Goal: Information Seeking & Learning: Learn about a topic

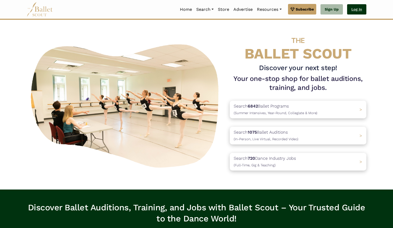
click at [353, 11] on link "Log In" at bounding box center [356, 9] width 19 height 11
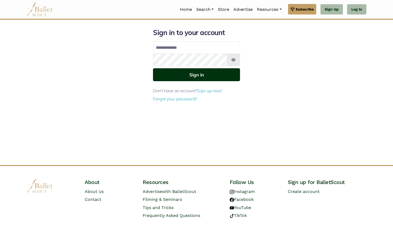
type input "**********"
click at [209, 74] on button "Sign in" at bounding box center [196, 74] width 87 height 13
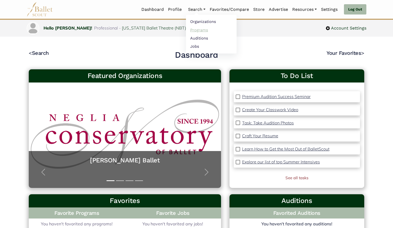
click at [202, 30] on link "Programs" at bounding box center [211, 30] width 51 height 8
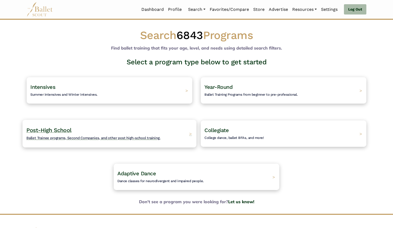
click at [140, 140] on h4 "Post-High School Ballet Trainee programs, Second Companies, and other post high…" at bounding box center [93, 134] width 134 height 15
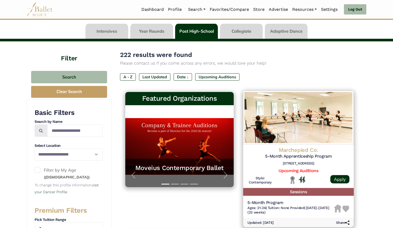
scroll to position [20, 0]
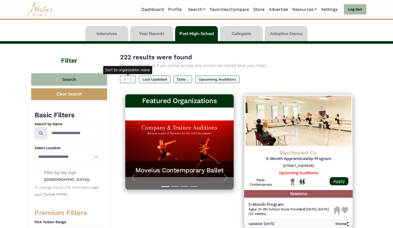
click at [132, 82] on label "A - Z" at bounding box center [128, 79] width 16 height 7
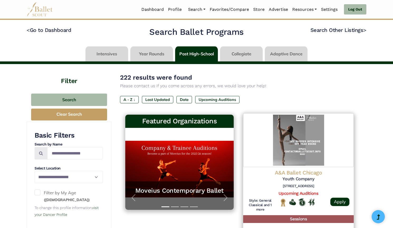
click at [304, 141] on img at bounding box center [298, 140] width 111 height 54
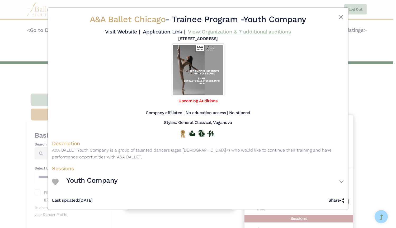
click at [207, 32] on link "View Organization & 7 additional auditions" at bounding box center [239, 31] width 103 height 6
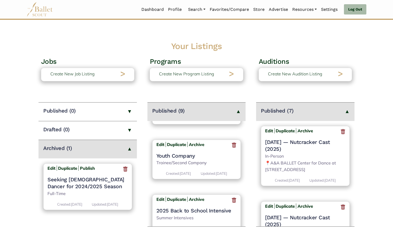
scroll to position [316, 0]
click at [186, 158] on h4 "Youth Company" at bounding box center [196, 156] width 80 height 7
